Goal: Use online tool/utility: Utilize a website feature to perform a specific function

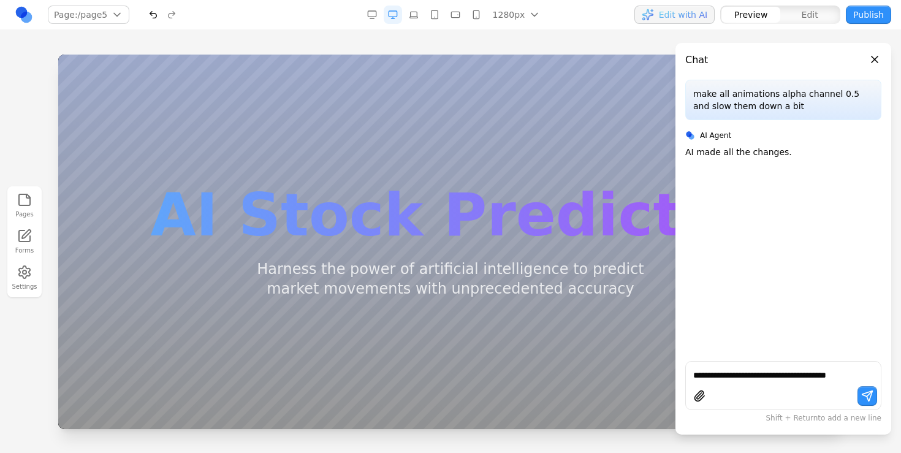
click at [869, 57] on button "Close panel" at bounding box center [874, 59] width 13 height 13
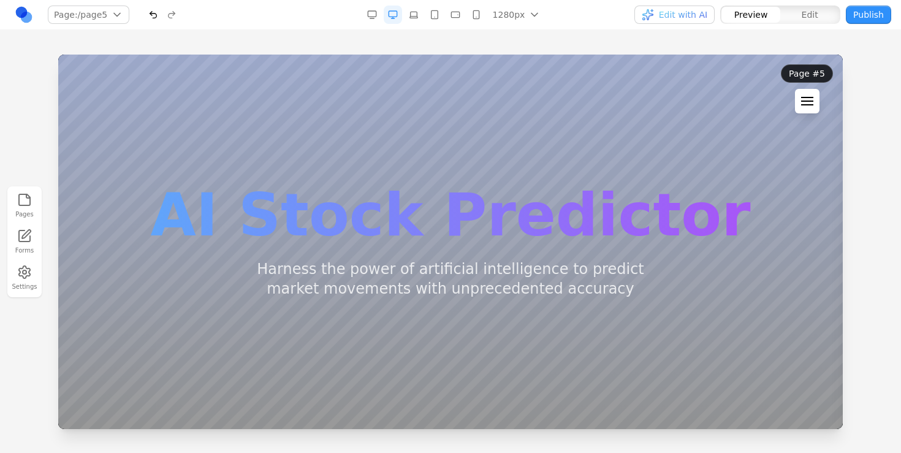
click at [799, 91] on button at bounding box center [807, 101] width 25 height 25
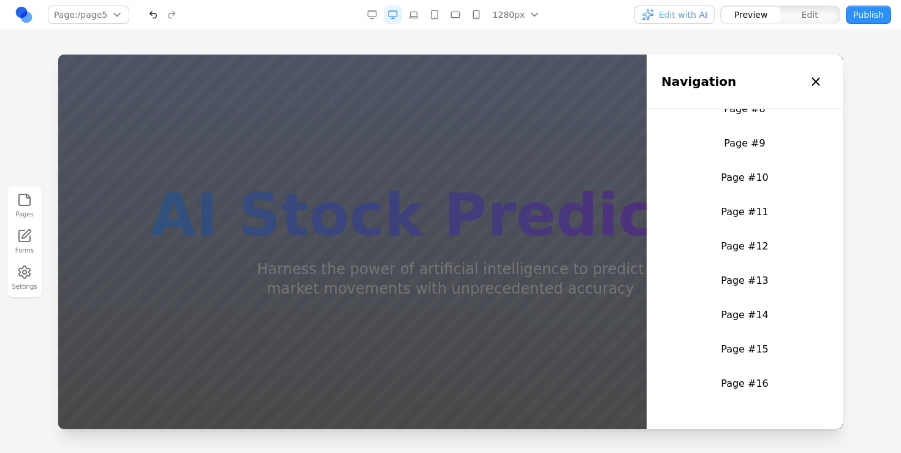
scroll to position [410, 0]
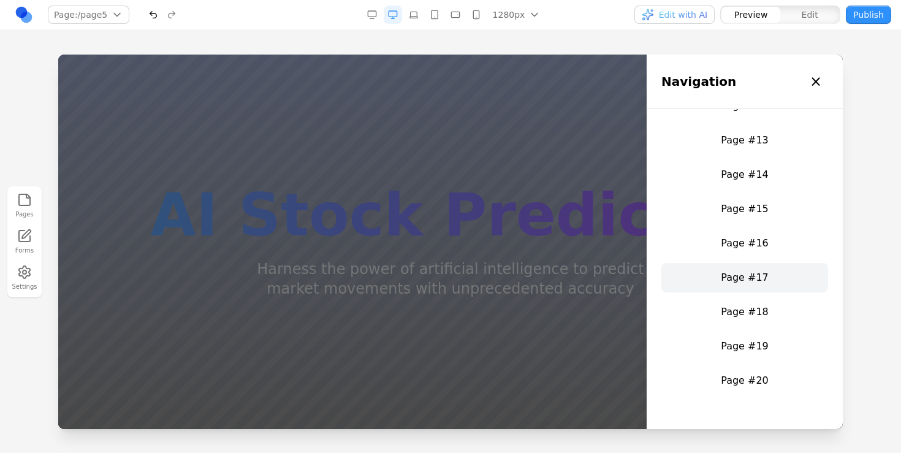
click at [739, 263] on link "Page #17" at bounding box center [744, 277] width 167 height 29
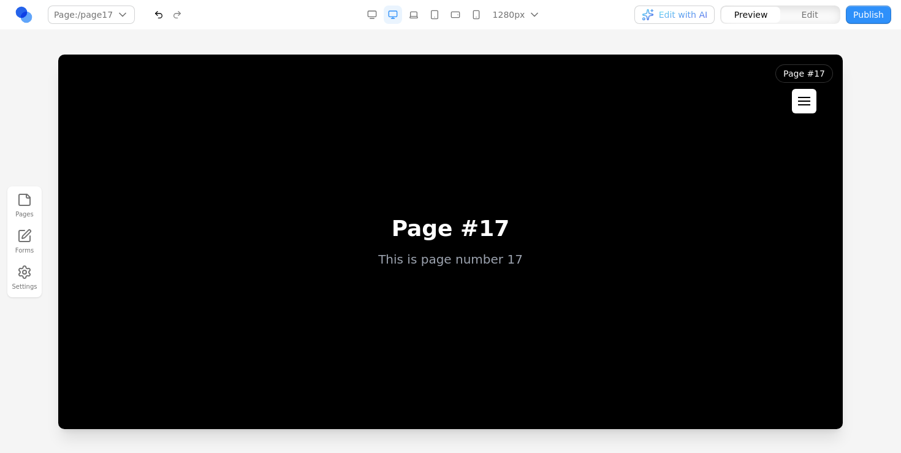
click at [803, 102] on div at bounding box center [804, 101] width 12 height 9
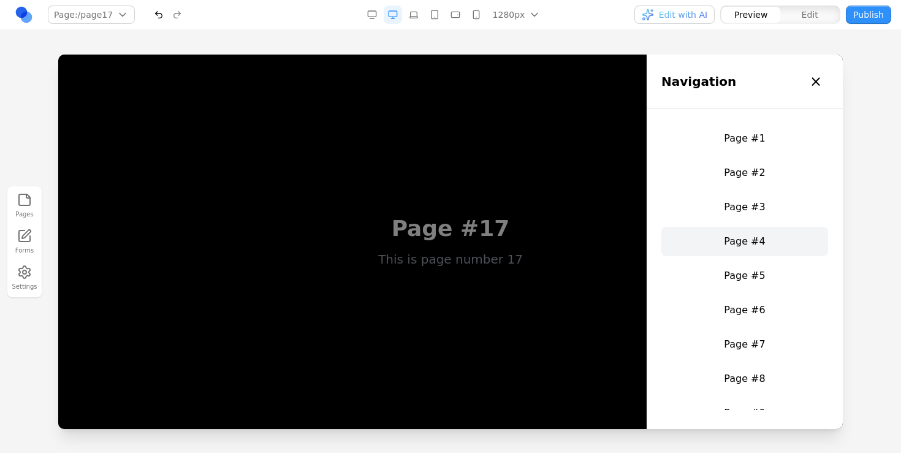
click at [759, 228] on link "Page #4" at bounding box center [744, 241] width 167 height 29
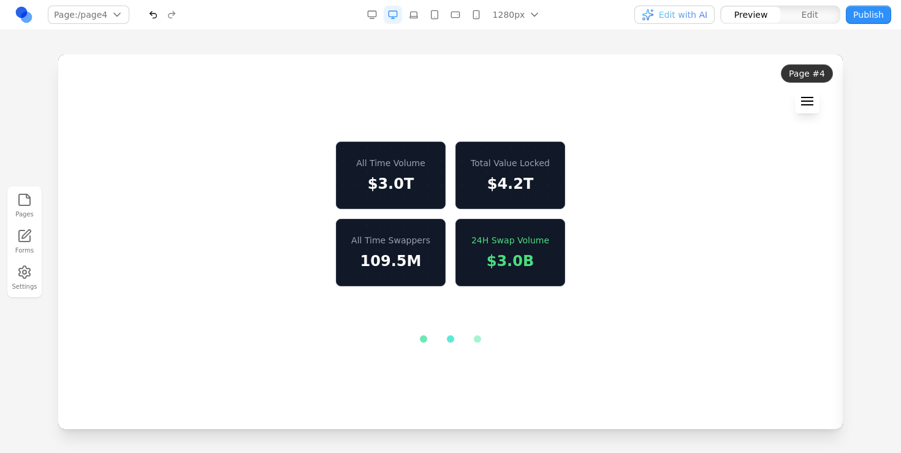
click at [802, 92] on button at bounding box center [807, 101] width 25 height 25
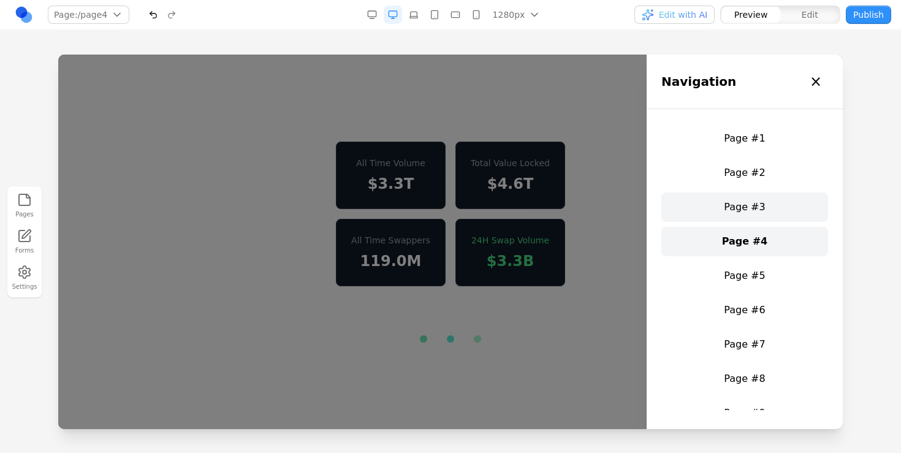
click at [765, 209] on link "Page #3" at bounding box center [744, 206] width 167 height 29
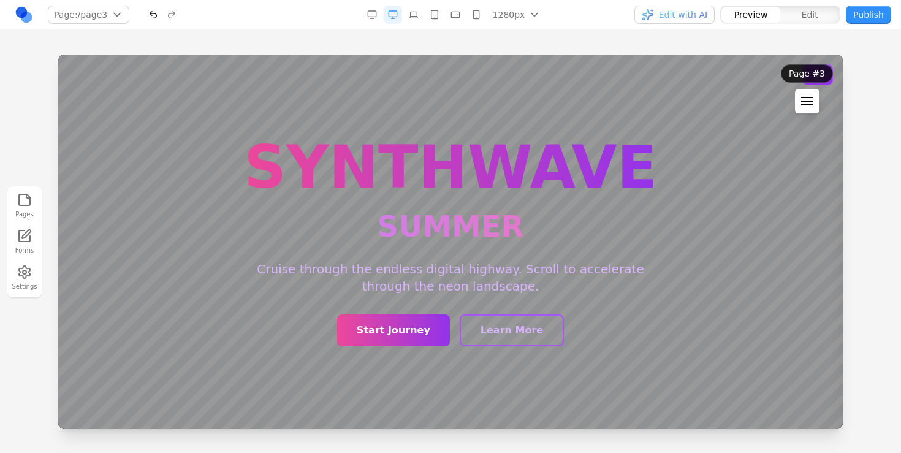
click at [807, 104] on div at bounding box center [807, 101] width 12 height 9
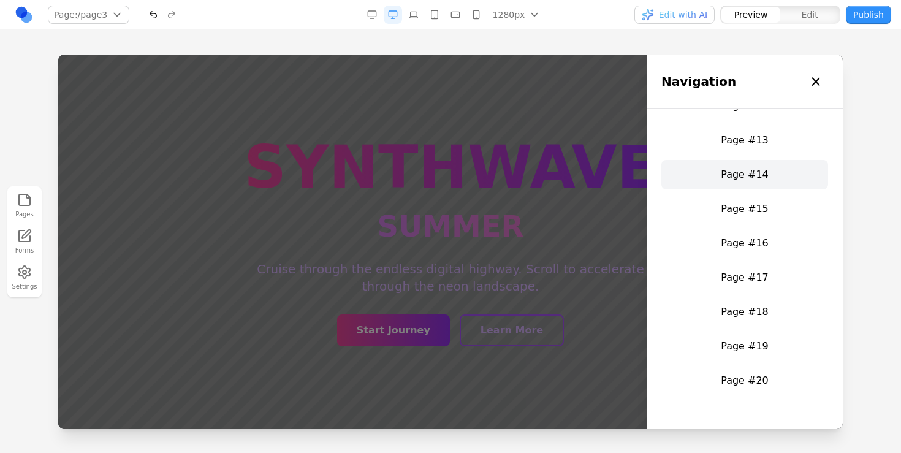
click at [758, 168] on link "Page #14" at bounding box center [744, 174] width 167 height 29
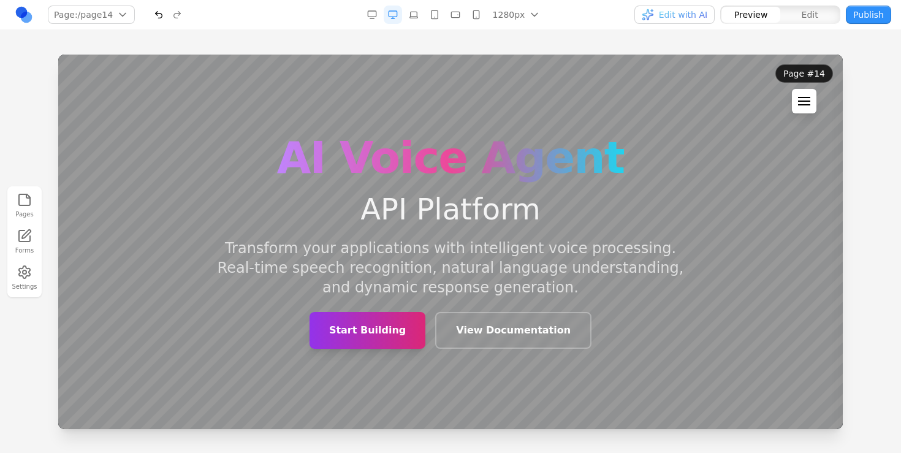
click at [804, 97] on div at bounding box center [804, 97] width 12 height 1
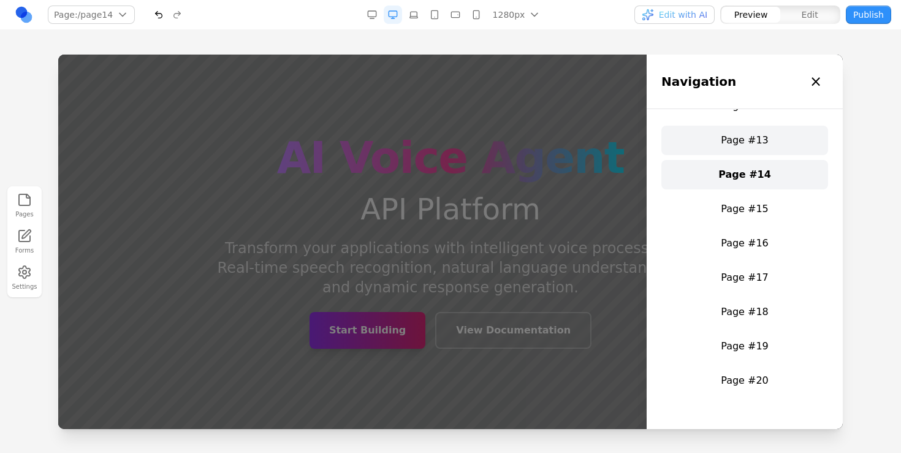
click at [753, 146] on link "Page #13" at bounding box center [744, 140] width 167 height 29
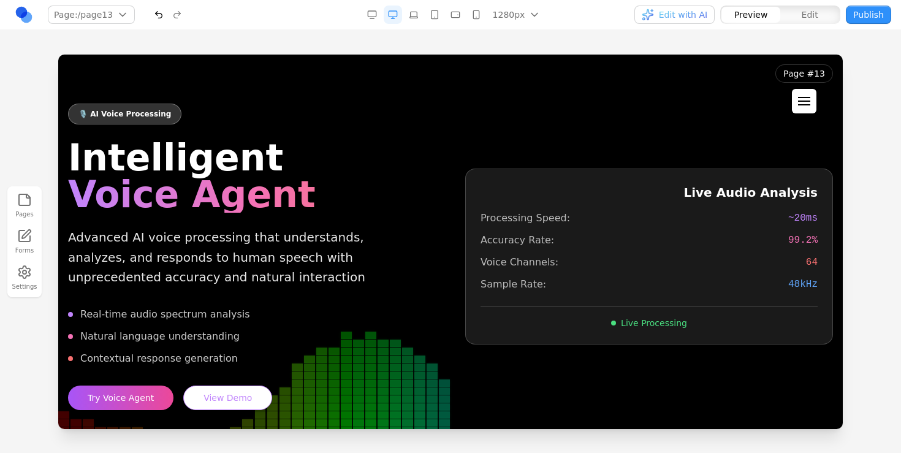
click at [809, 93] on button at bounding box center [804, 101] width 25 height 25
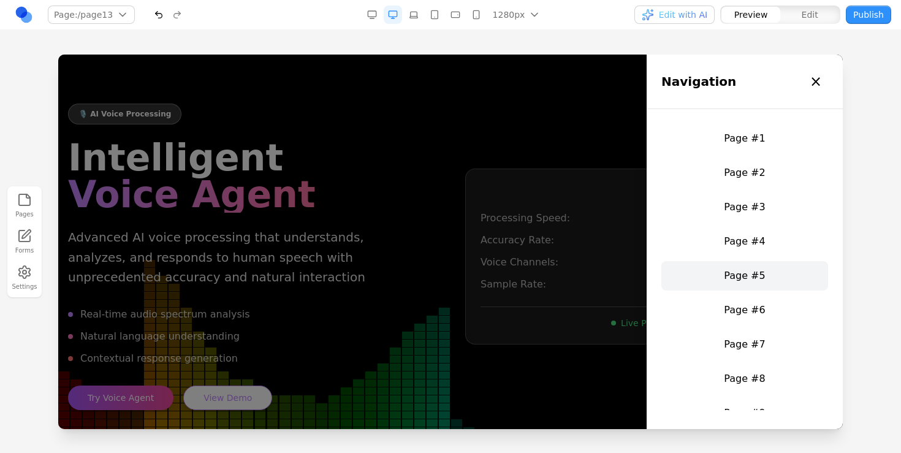
scroll to position [346, 0]
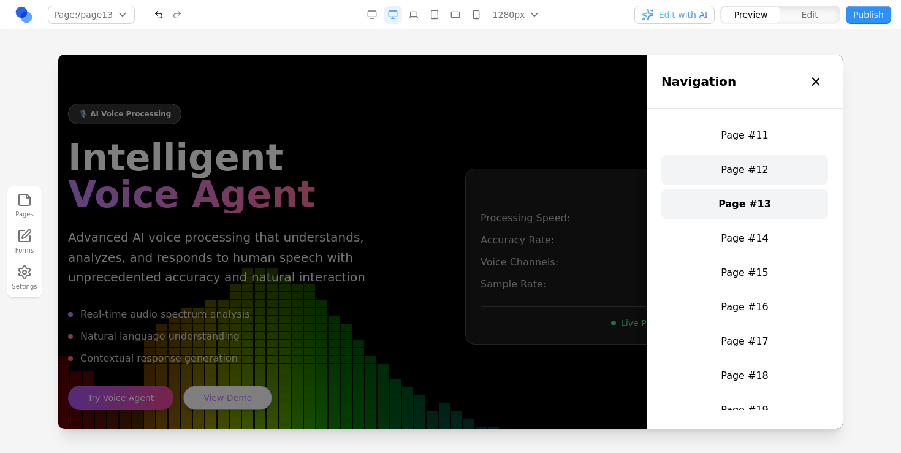
click at [758, 162] on link "Page #12" at bounding box center [744, 169] width 167 height 29
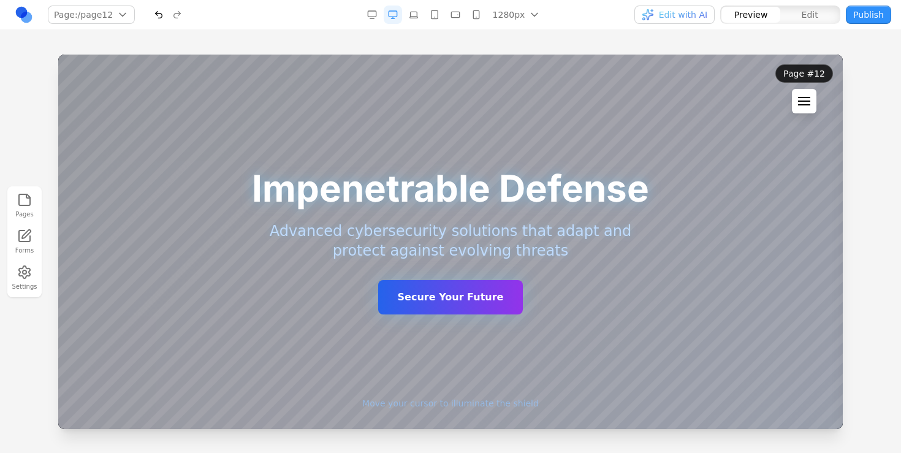
click at [799, 107] on button at bounding box center [804, 101] width 25 height 25
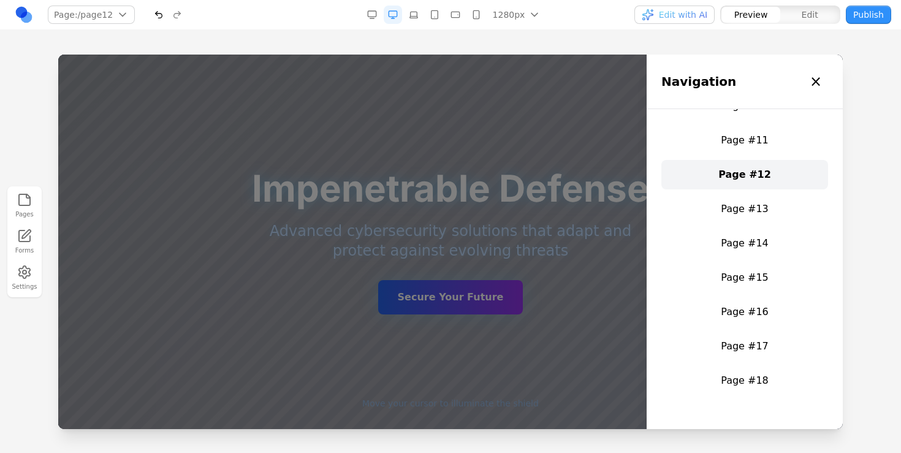
scroll to position [341, 0]
click at [755, 144] on link "Page #11" at bounding box center [744, 140] width 167 height 29
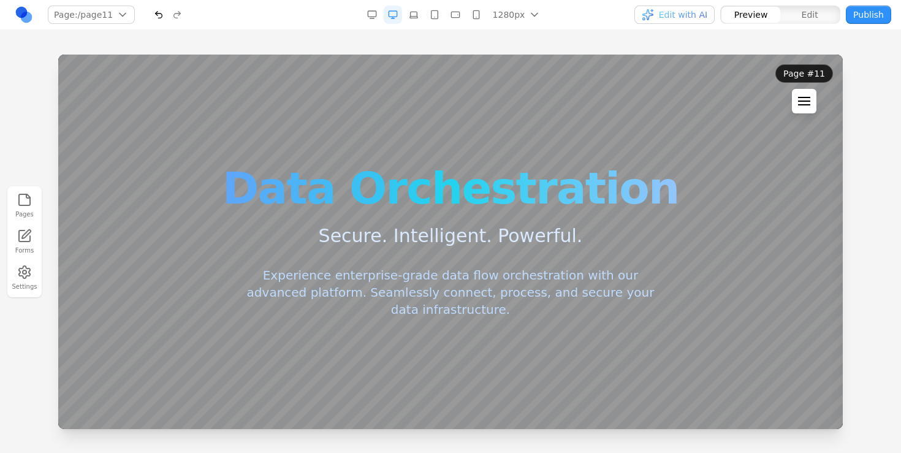
click at [797, 98] on button at bounding box center [804, 101] width 25 height 25
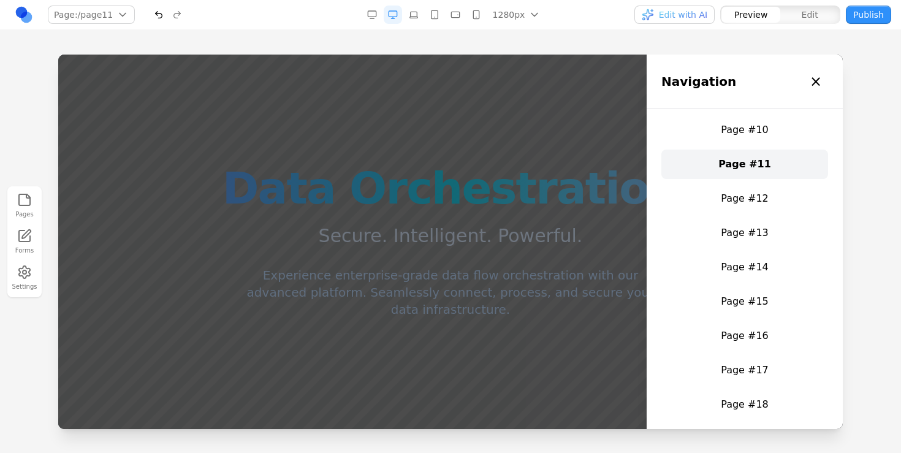
scroll to position [280, 0]
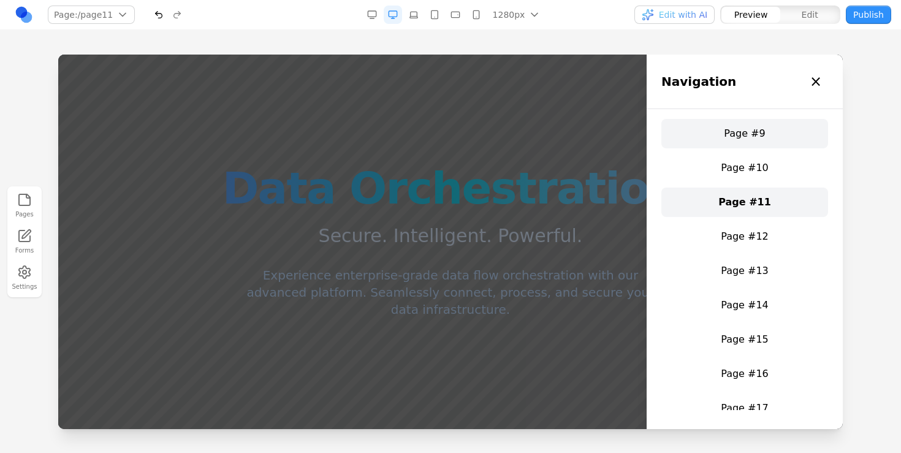
click at [761, 124] on link "Page #9" at bounding box center [744, 133] width 167 height 29
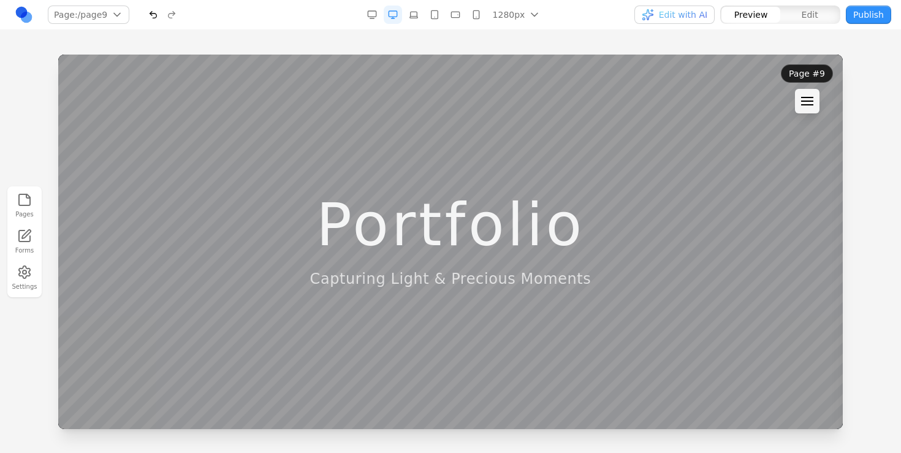
click at [794, 99] on header "Page #9 Navigation × Page #1 Page #2 Page #3 Page #4 Page #5 Page #6 Page #7 Pa…" at bounding box center [807, 89] width 72 height 69
click at [802, 105] on div at bounding box center [807, 104] width 12 height 1
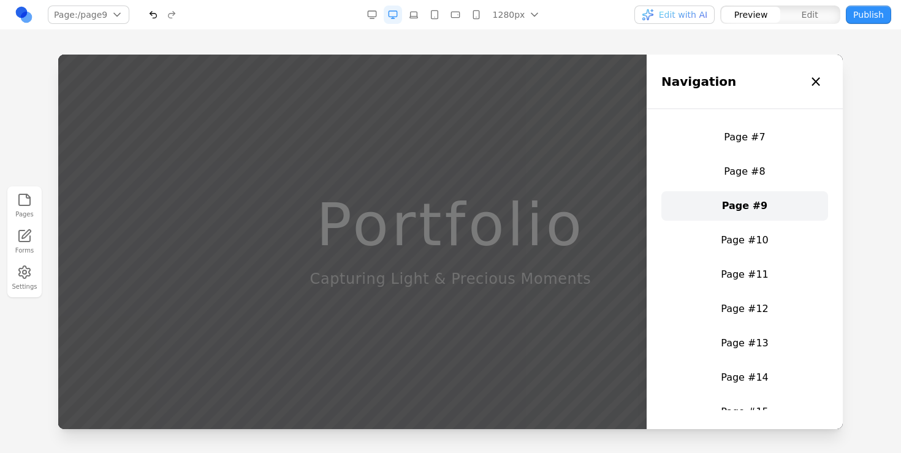
scroll to position [410, 0]
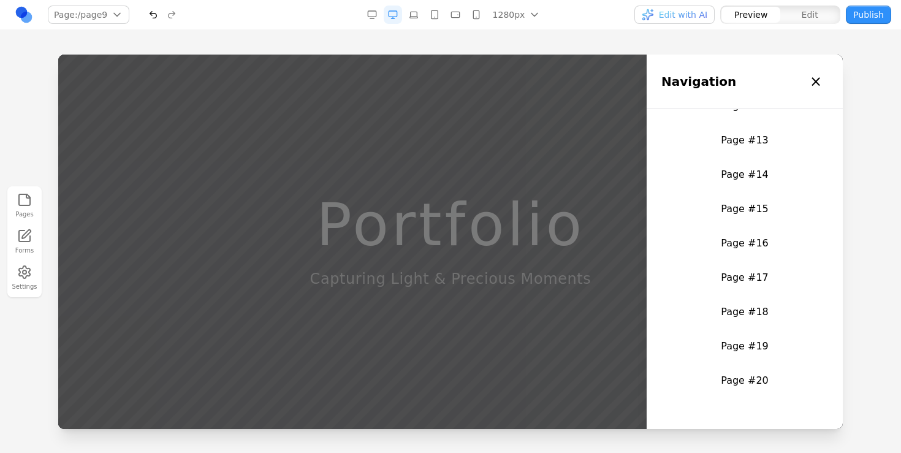
click at [485, 174] on div at bounding box center [450, 242] width 785 height 375
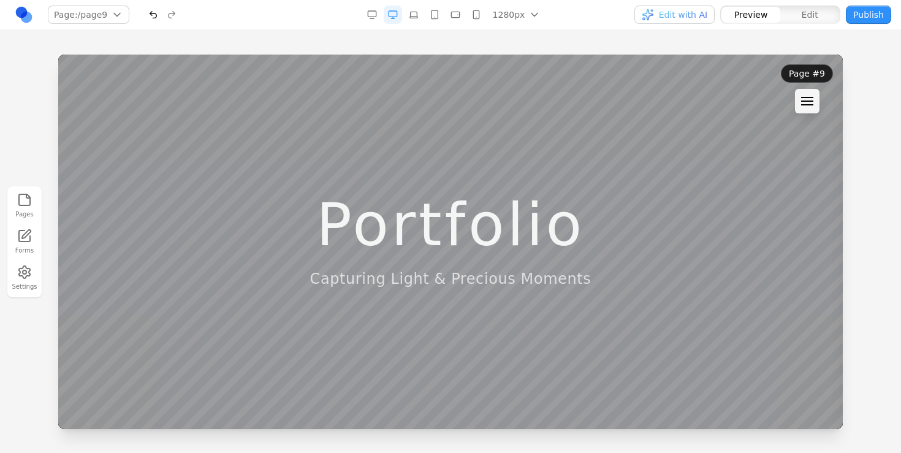
click at [694, 12] on span "Edit with AI" at bounding box center [683, 15] width 48 height 12
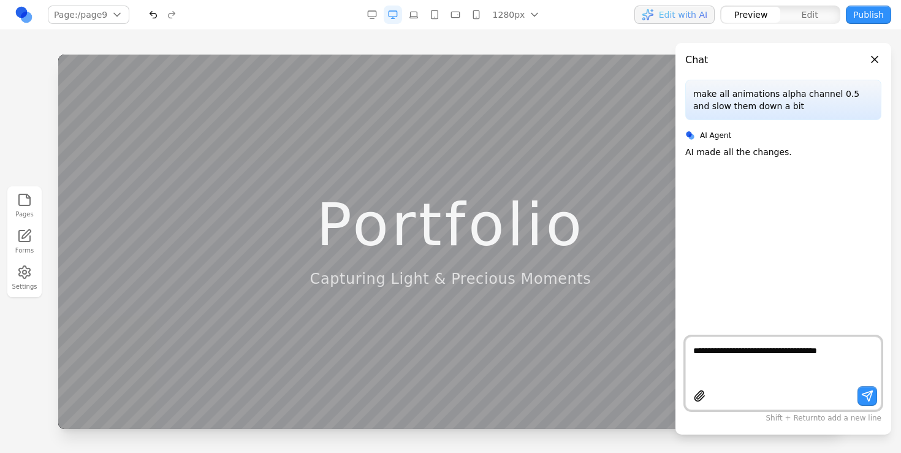
paste textarea "**********"
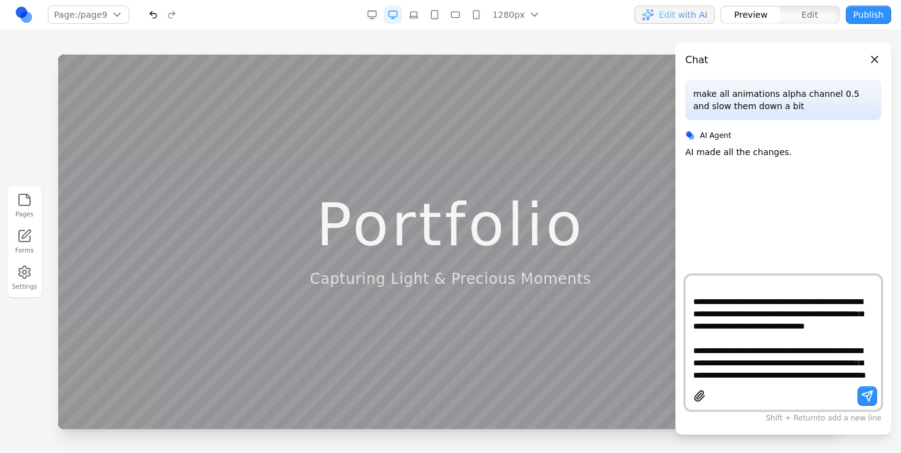
type textarea "**********"
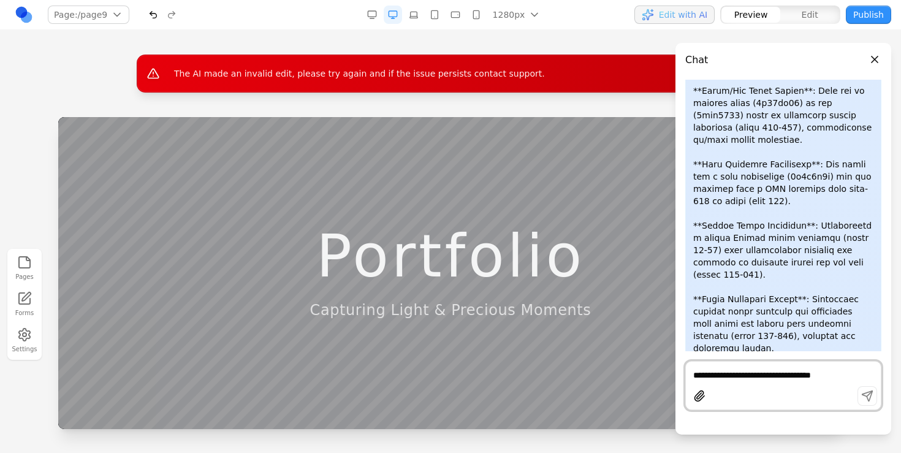
scroll to position [6466, 0]
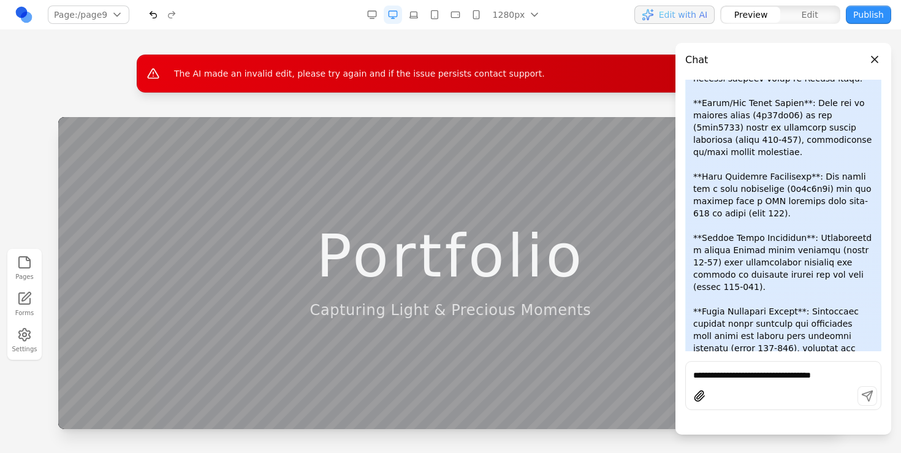
click at [874, 56] on button "Close panel" at bounding box center [874, 59] width 13 height 13
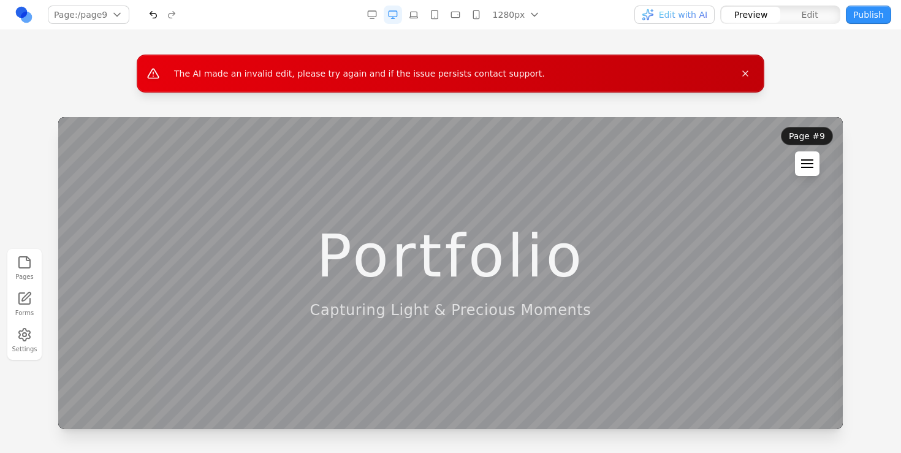
click at [805, 158] on button at bounding box center [807, 163] width 25 height 25
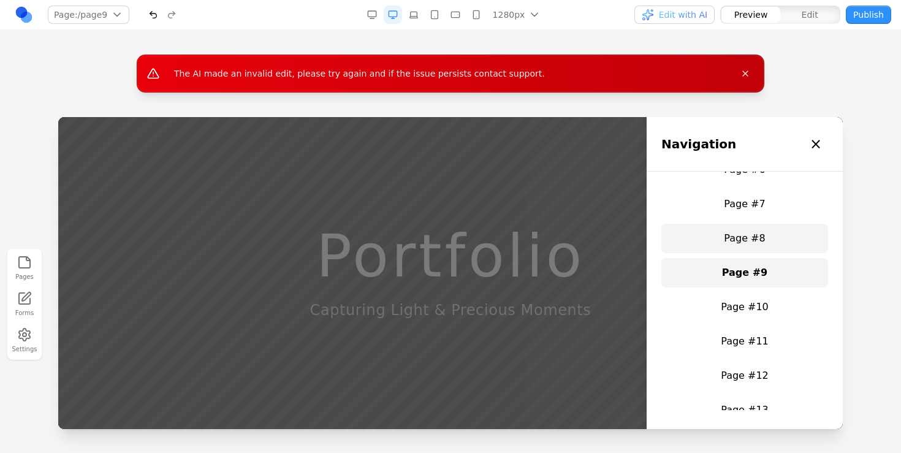
scroll to position [202, 0]
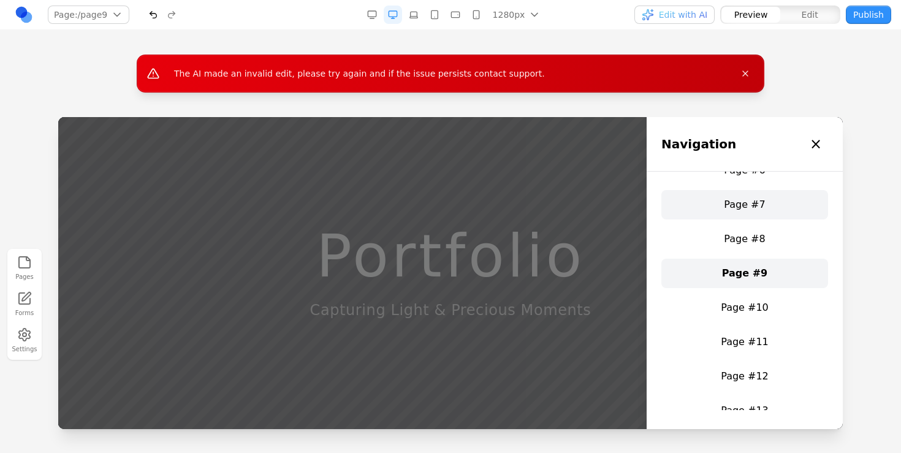
click at [746, 208] on link "Page #7" at bounding box center [744, 204] width 167 height 29
